Goal: Find specific page/section: Find specific page/section

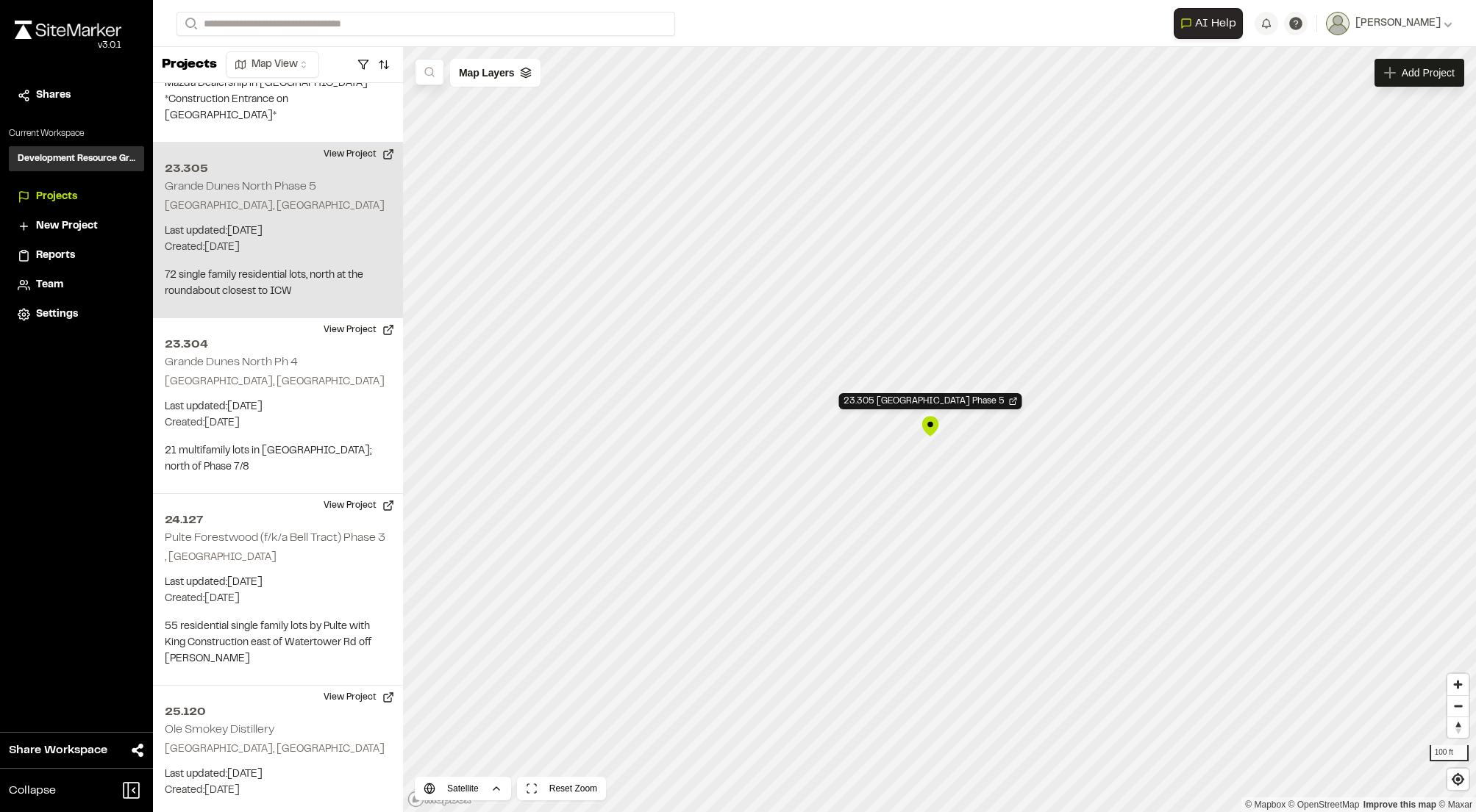
scroll to position [2029, 0]
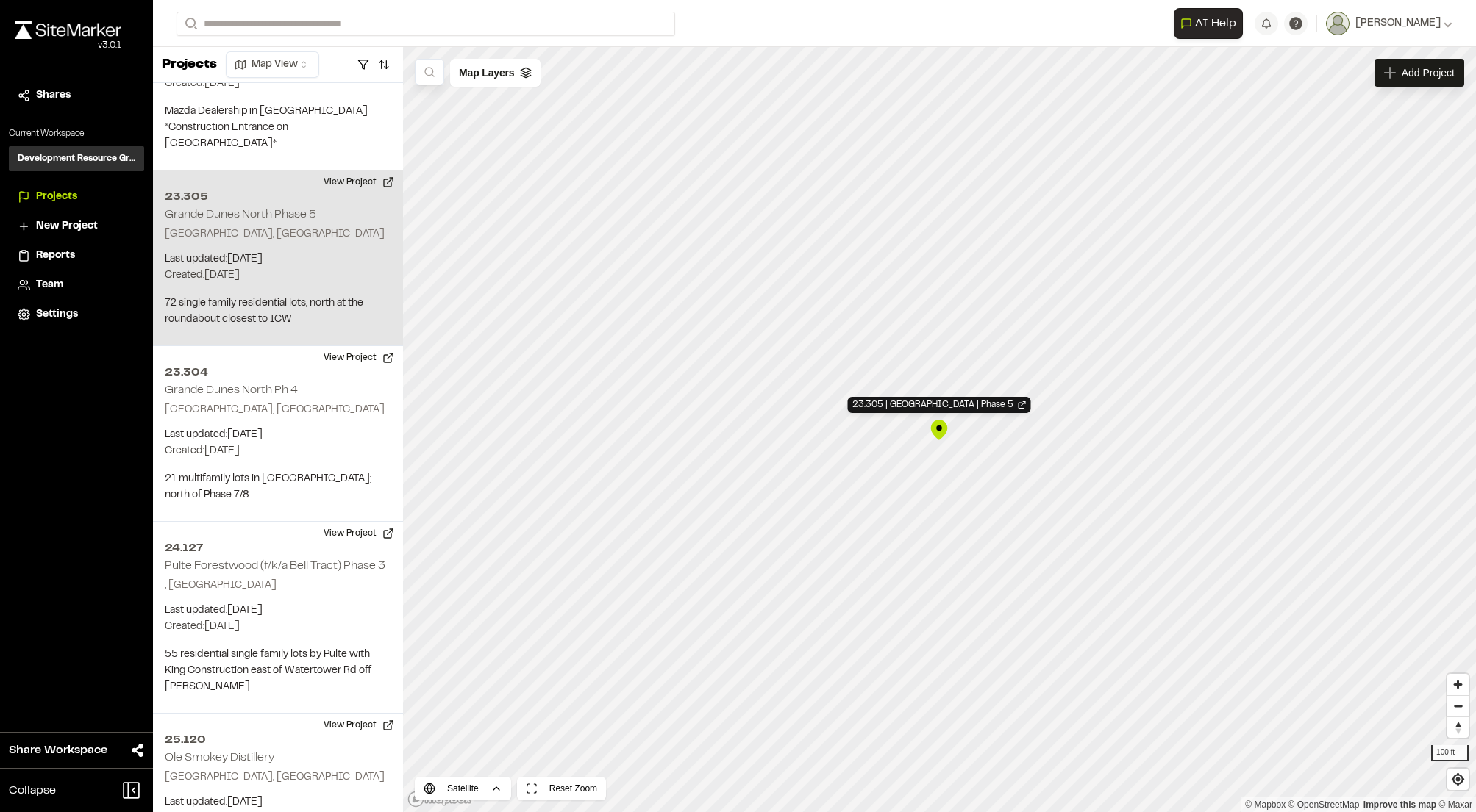
click at [931, 429] on div "23.305 [GEOGRAPHIC_DATA] Phase 5" at bounding box center [939, 430] width 22 height 22
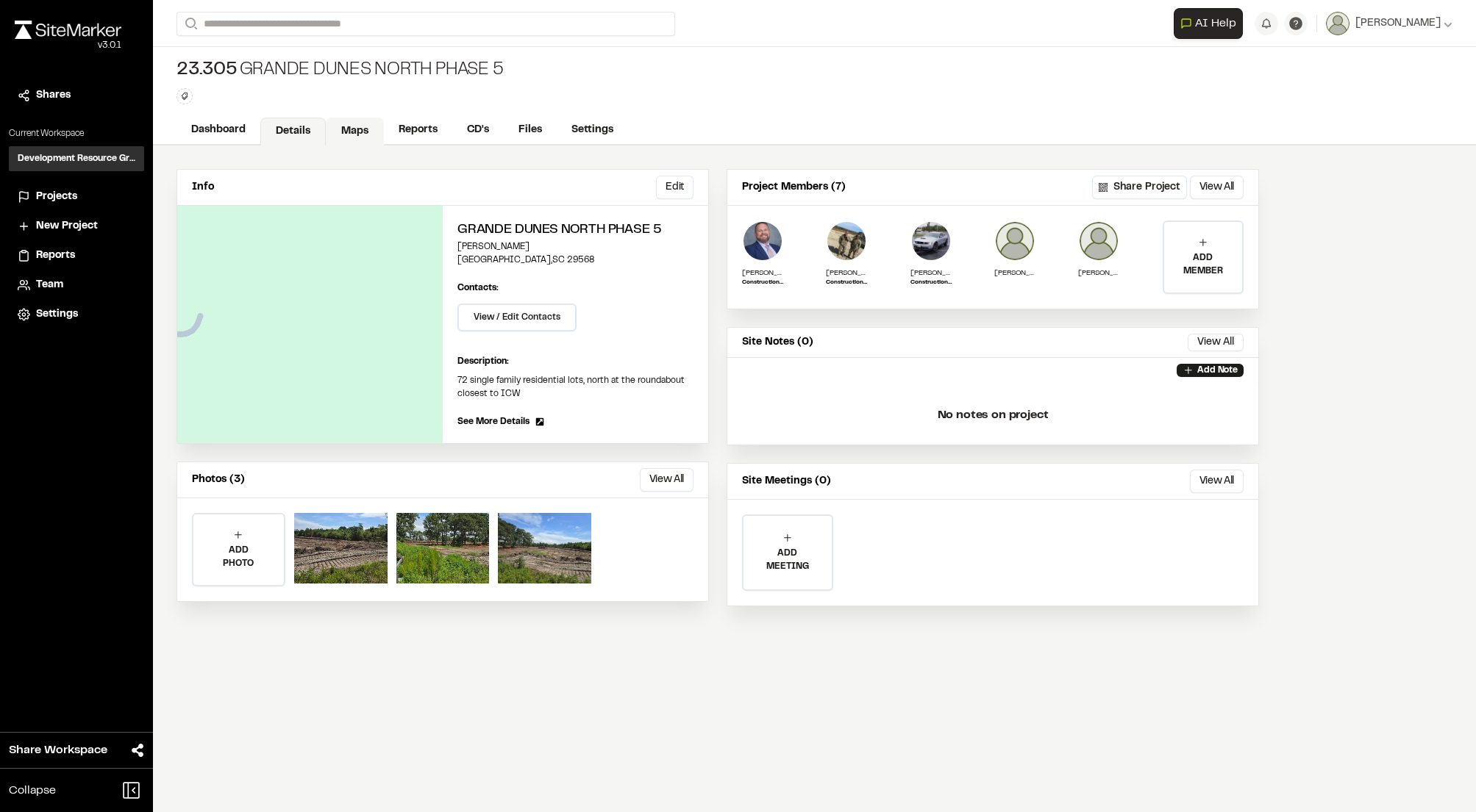
click at [332, 125] on link "Maps" at bounding box center [354, 131] width 58 height 28
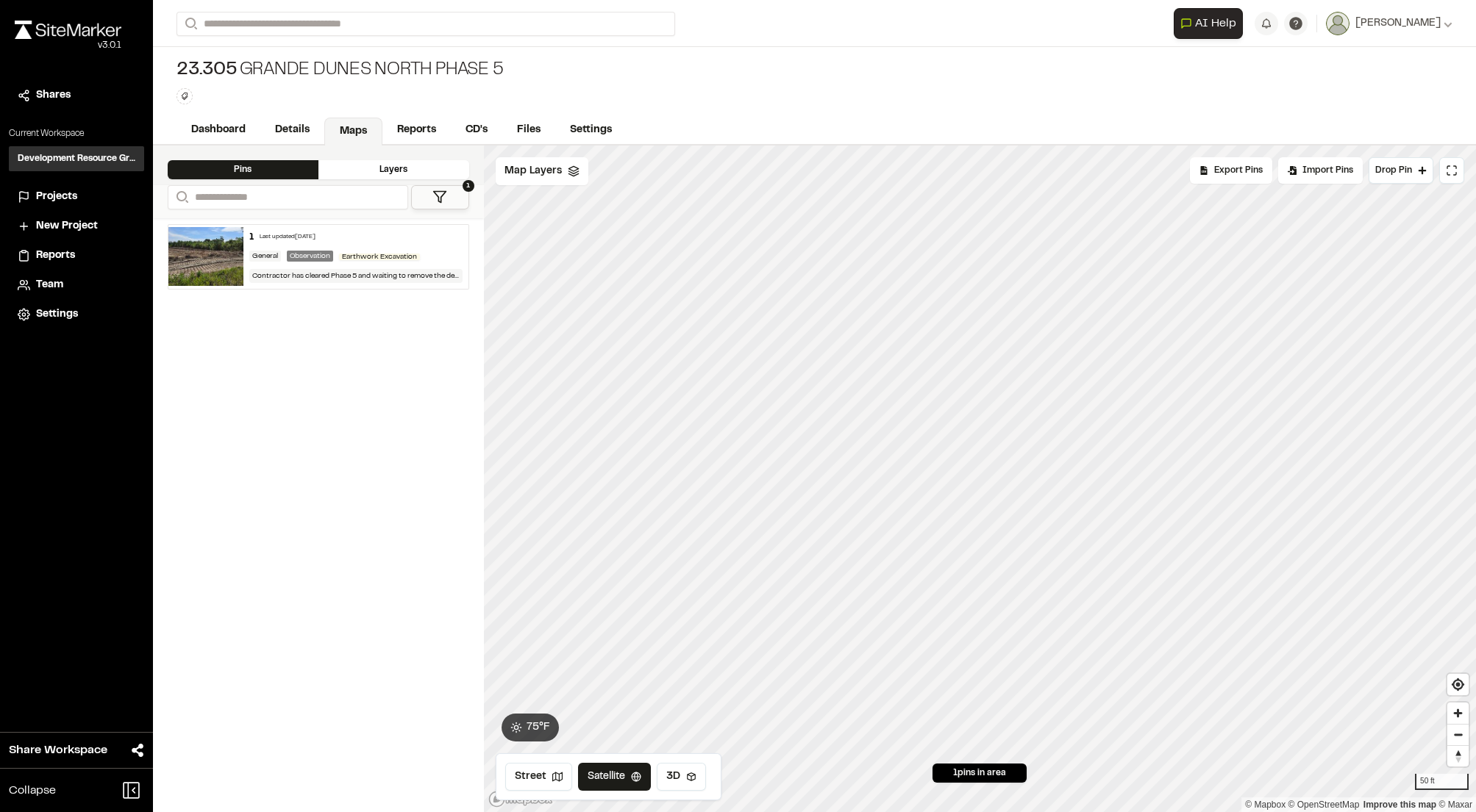
click at [270, 257] on div "General" at bounding box center [265, 256] width 31 height 11
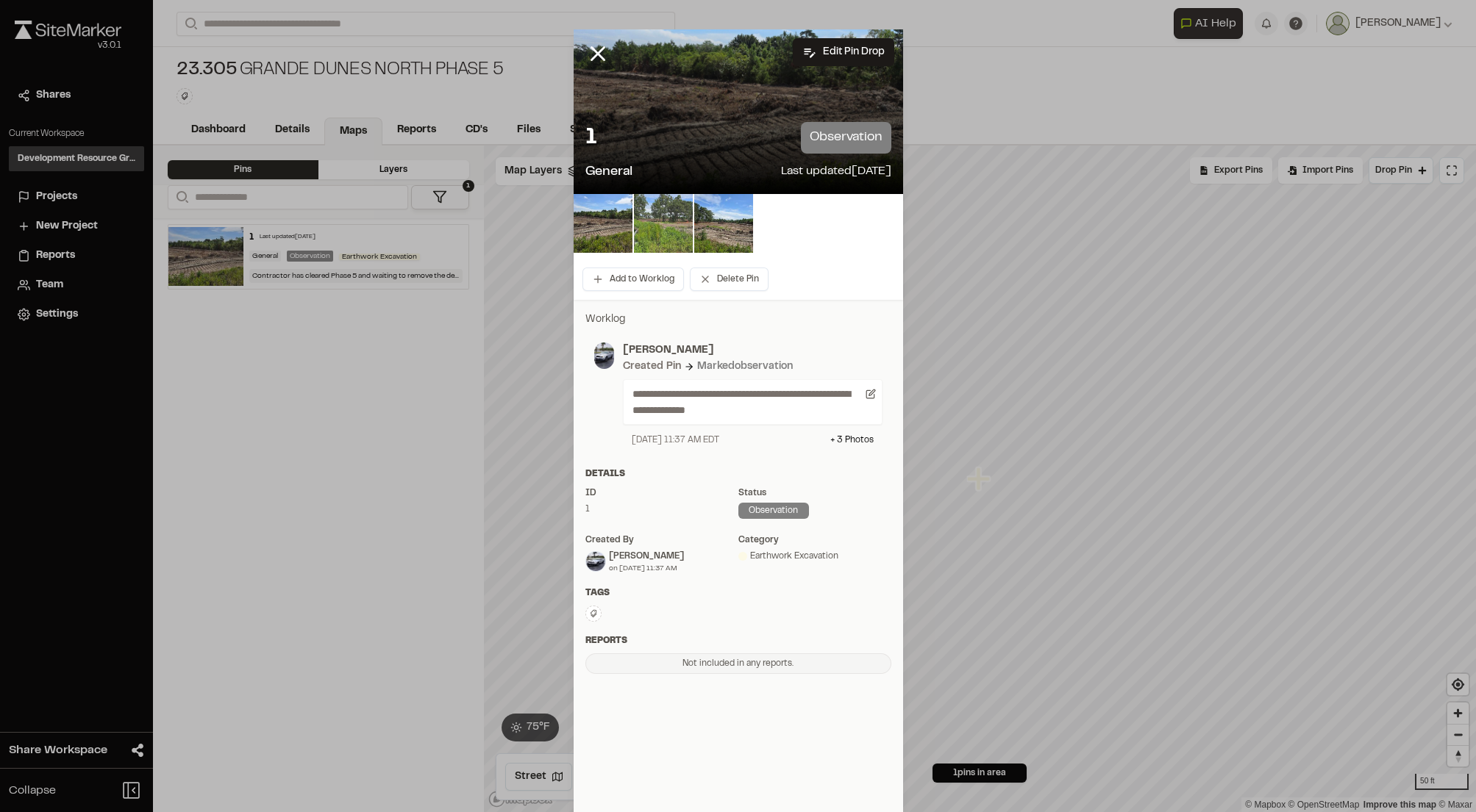
click at [662, 229] on img at bounding box center [663, 223] width 58 height 58
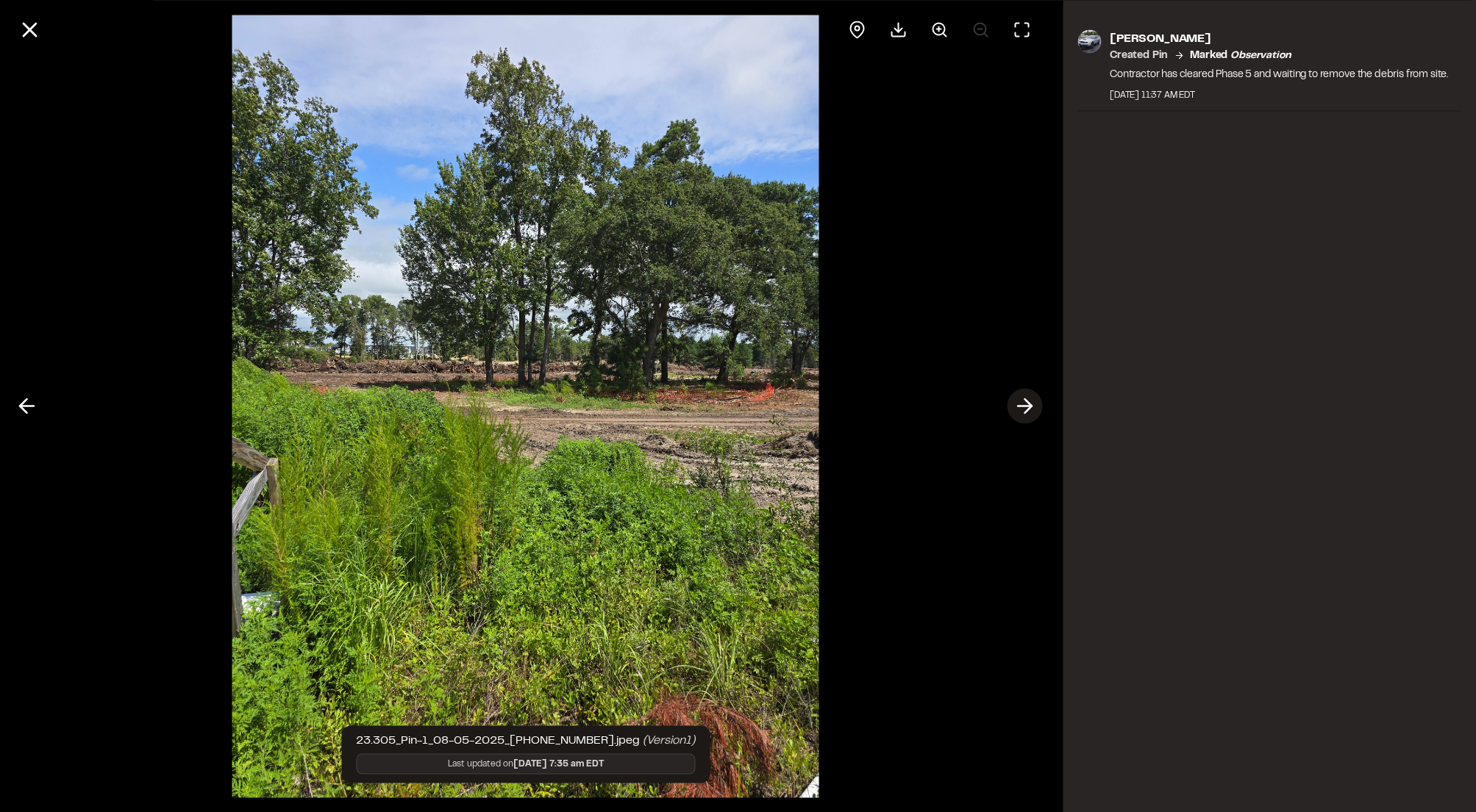
click at [1025, 404] on icon at bounding box center [1024, 406] width 24 height 25
